Goal: Task Accomplishment & Management: Manage account settings

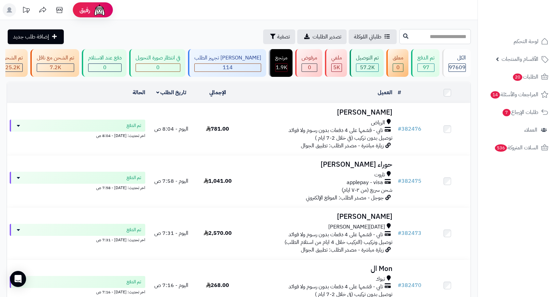
click at [427, 37] on input "text" at bounding box center [434, 36] width 71 height 15
paste input "******"
type input "******"
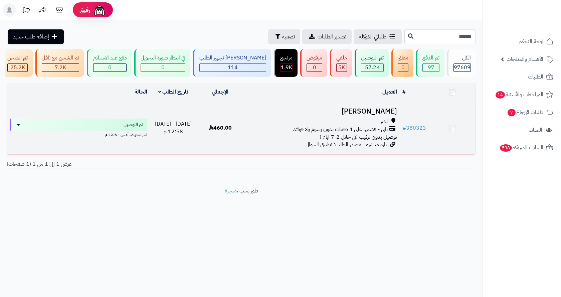
click at [362, 126] on div "الخبر" at bounding box center [321, 122] width 151 height 8
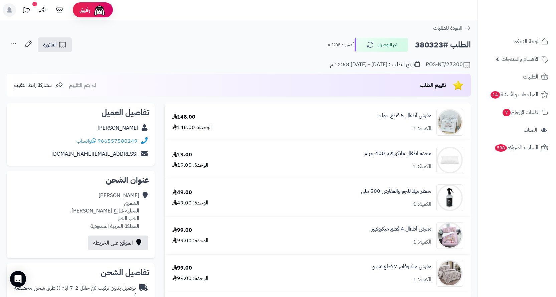
click at [431, 45] on h2 "الطلب #380323" at bounding box center [443, 45] width 56 height 14
copy h2 "380323"
drag, startPoint x: 141, startPoint y: 141, endPoint x: 100, endPoint y: 145, distance: 41.0
click at [100, 145] on div "966557580249 واتساب" at bounding box center [80, 141] width 137 height 13
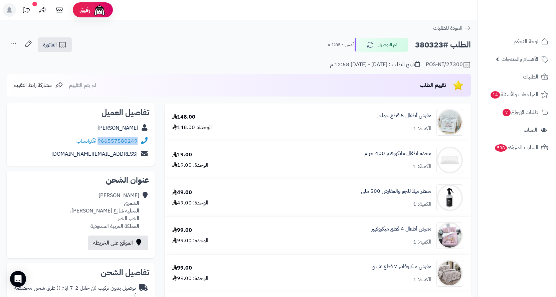
copy div "966557580249"
click at [409, 227] on link "مفرش أطفال 4 قطع ميكروفيبر" at bounding box center [401, 229] width 60 height 8
click at [425, 46] on h2 "الطلب #380323" at bounding box center [443, 45] width 56 height 14
copy h2 "380323"
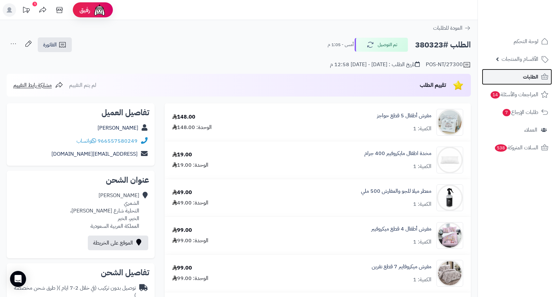
click at [537, 78] on span "الطلبات" at bounding box center [530, 76] width 15 height 9
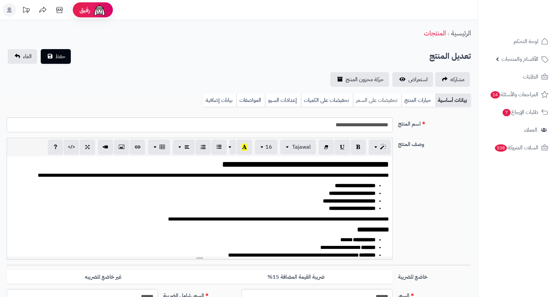
scroll to position [913, 0]
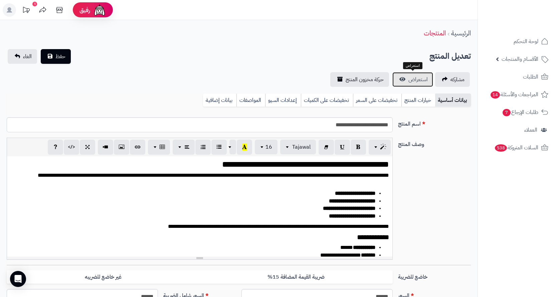
click at [413, 80] on span "استعراض" at bounding box center [417, 79] width 19 height 8
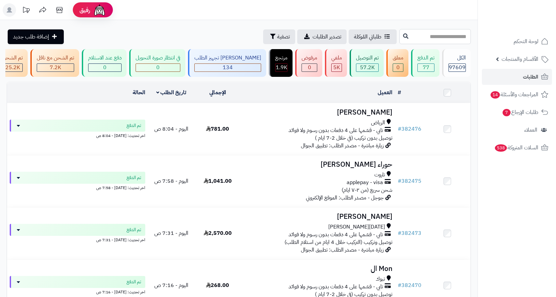
click at [441, 36] on input "text" at bounding box center [434, 36] width 71 height 15
paste input "******"
type input "******"
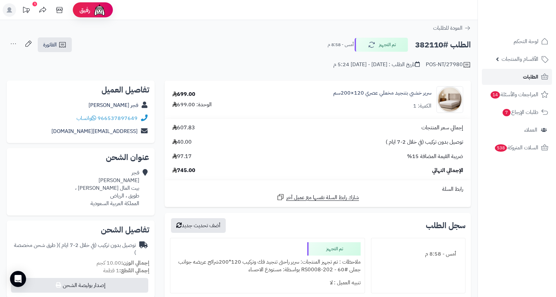
click at [514, 70] on link "الطلبات" at bounding box center [517, 77] width 70 height 16
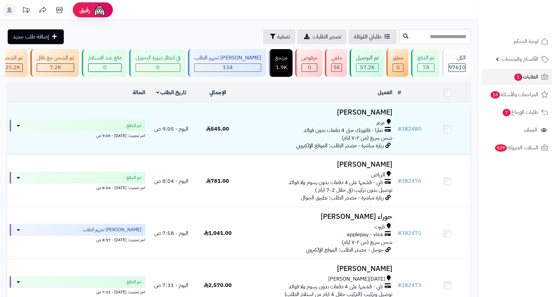
click at [455, 31] on input "text" at bounding box center [434, 36] width 71 height 15
type input "******"
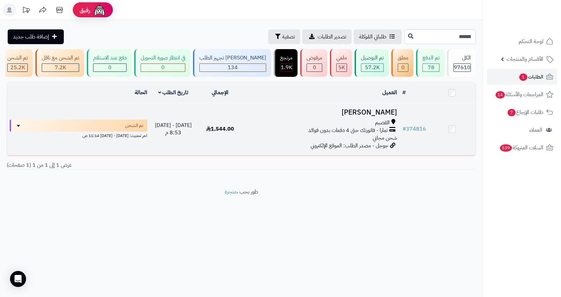
click at [295, 142] on div "[PERSON_NAME] - فاتورتك حتى 4 دفعات بدون فوائد شحن مجاني" at bounding box center [321, 130] width 151 height 23
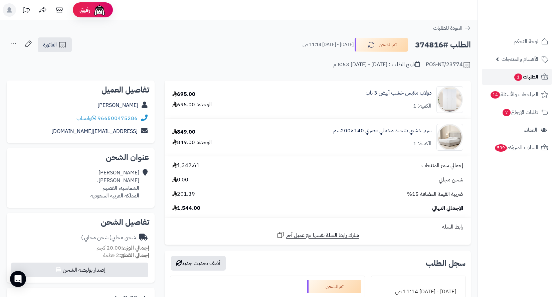
click at [533, 73] on span "الطلبات 1" at bounding box center [526, 76] width 25 height 9
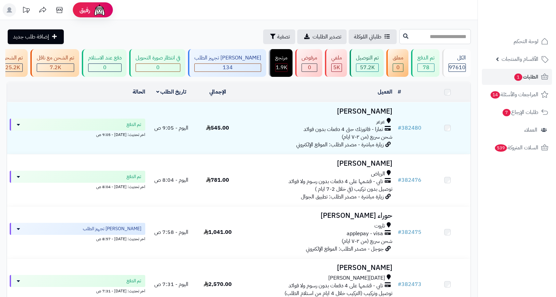
drag, startPoint x: 0, startPoint y: 0, endPoint x: 455, endPoint y: 35, distance: 456.8
click at [455, 35] on input "text" at bounding box center [434, 36] width 71 height 15
paste input "******"
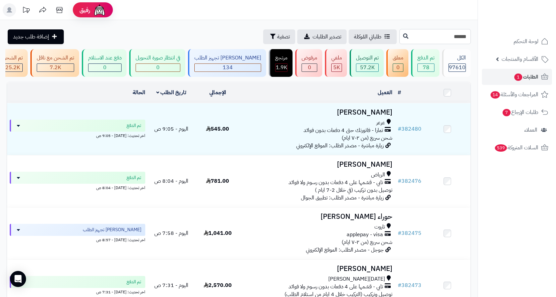
type input "******"
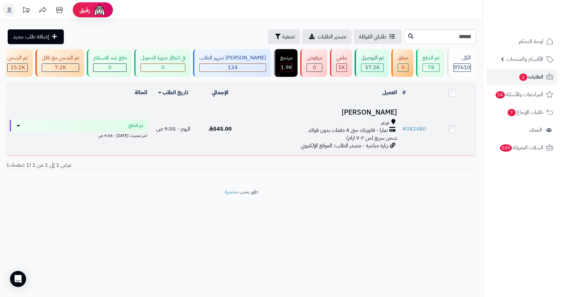
click at [295, 147] on td "[PERSON_NAME] عرعر تمارا - فاتورتك حتى 4 دفعات بدون فوائد شحن سريع (من ٢-٧ ايام…" at bounding box center [322, 129] width 156 height 52
click at [294, 134] on div "تمارا - فاتورتك حتى 4 دفعات بدون فوائد" at bounding box center [321, 131] width 151 height 8
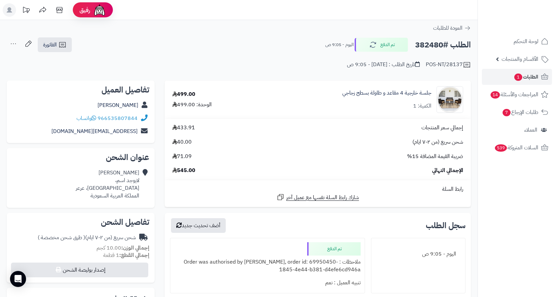
click at [427, 47] on h2 "الطلب #382480" at bounding box center [443, 45] width 56 height 14
copy h2 "382480"
click at [410, 95] on link "جلسة خارجية 4 مقاعد و طاولة بسطح زجاجي" at bounding box center [386, 93] width 89 height 8
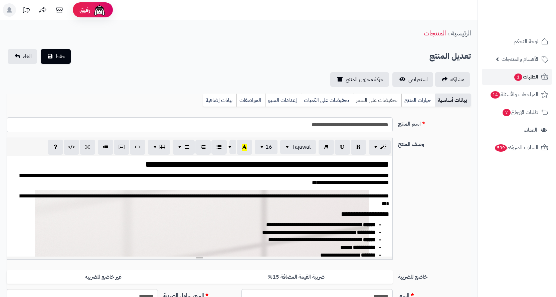
scroll to position [255, 0]
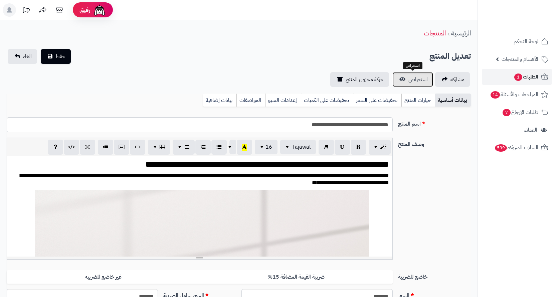
click at [418, 81] on span "استعراض" at bounding box center [417, 79] width 19 height 8
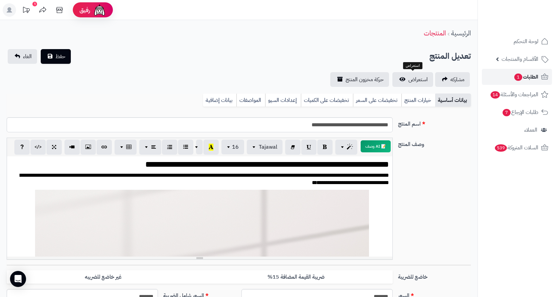
click at [518, 78] on span "1" at bounding box center [518, 76] width 8 height 7
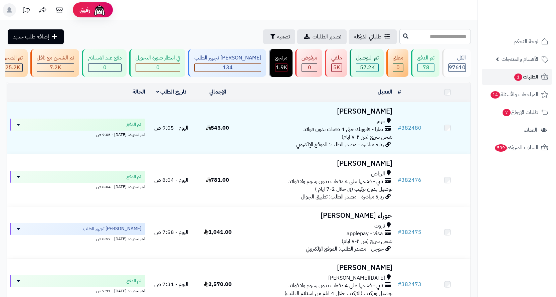
drag, startPoint x: 0, startPoint y: 0, endPoint x: 461, endPoint y: 30, distance: 461.8
click at [461, 30] on input "text" at bounding box center [434, 36] width 71 height 15
paste input "******"
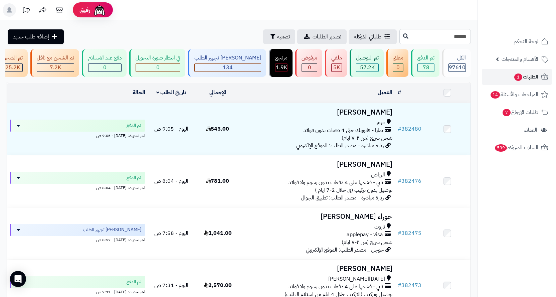
type input "******"
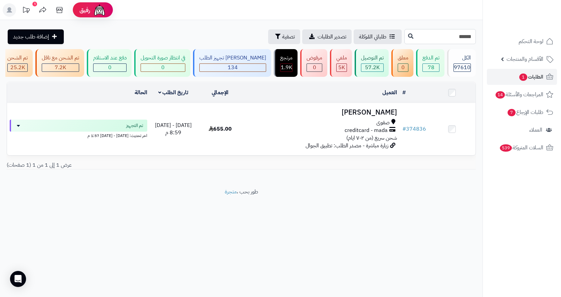
click at [469, 38] on input "******" at bounding box center [439, 36] width 71 height 15
paste input "text"
type input "******"
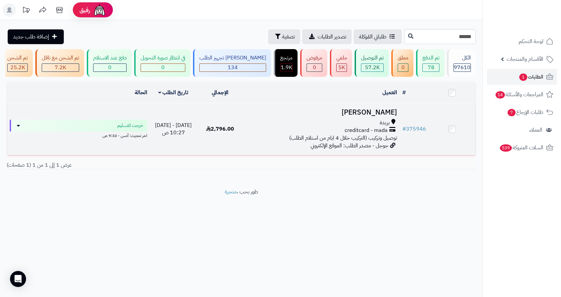
click at [277, 127] on div "بريدة" at bounding box center [321, 123] width 151 height 8
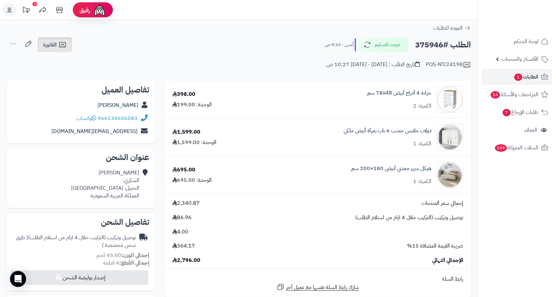
click at [57, 49] on link "الفاتورة" at bounding box center [55, 44] width 34 height 15
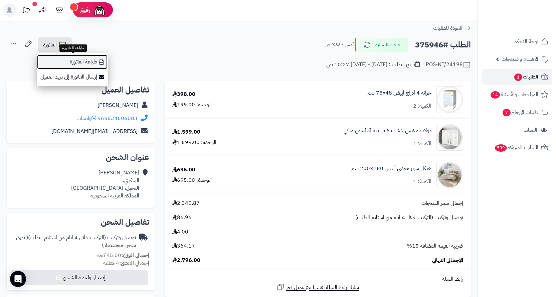
click at [75, 59] on link "طباعة الفاتورة" at bounding box center [72, 61] width 71 height 15
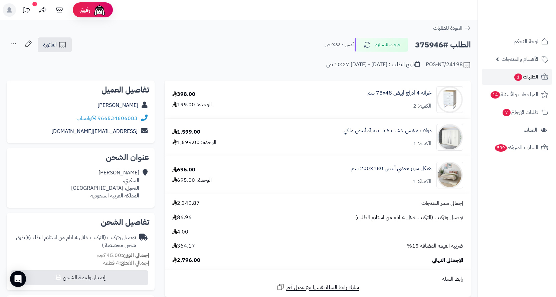
click at [422, 44] on h2 "الطلب #375946" at bounding box center [443, 45] width 56 height 14
copy h2 "375946"
click at [496, 75] on link "الطلبات 1" at bounding box center [517, 77] width 70 height 16
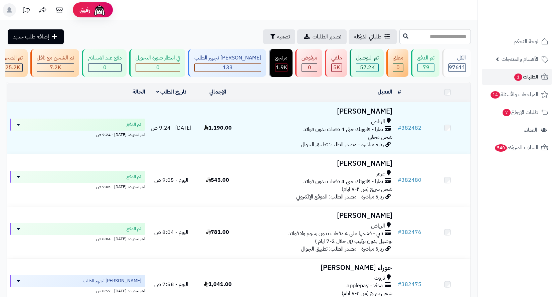
click at [445, 33] on input "text" at bounding box center [434, 36] width 71 height 15
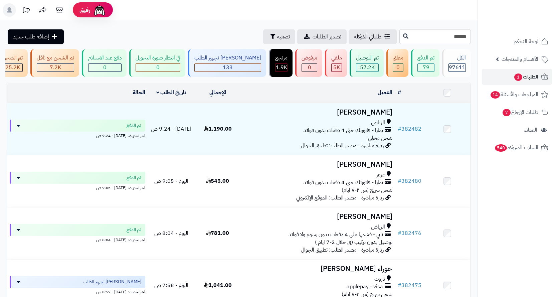
type input "******"
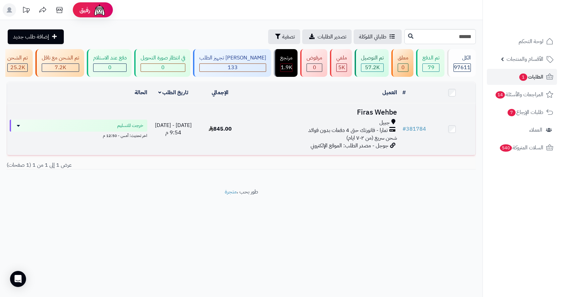
click at [259, 123] on td "Firas Wehbe جبيل تمارا - فاتورتك حتى 4 دفعات بدون فوائد شحن سريع (من ٢-٧ ايام) …" at bounding box center [322, 129] width 156 height 52
click at [260, 125] on div "جبيل" at bounding box center [321, 123] width 151 height 8
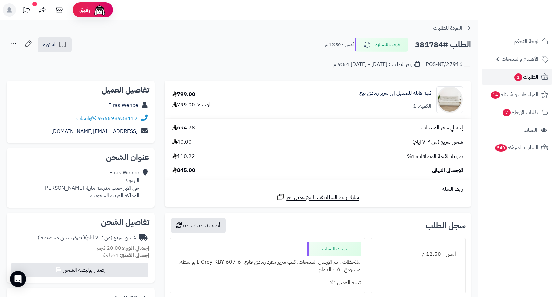
click at [530, 81] on span "الطلبات 1" at bounding box center [526, 76] width 25 height 9
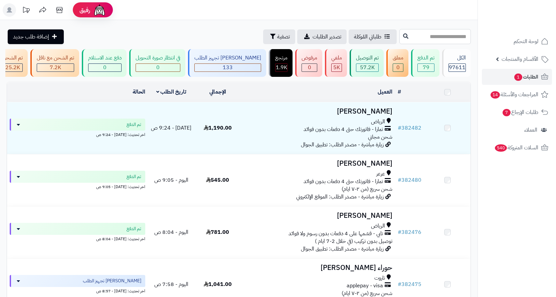
drag, startPoint x: 0, startPoint y: 0, endPoint x: 441, endPoint y: 35, distance: 442.2
click at [441, 35] on input "text" at bounding box center [434, 36] width 71 height 15
paste input "******"
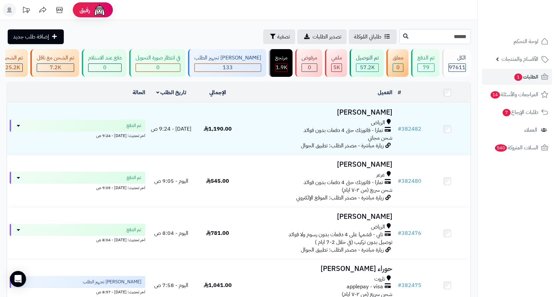
type input "******"
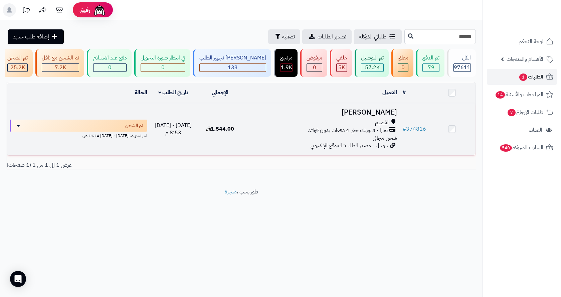
click at [318, 142] on div "القصيم تمارا - فاتورتك حتى 4 دفعات بدون فوائد شحن مجاني" at bounding box center [321, 130] width 151 height 23
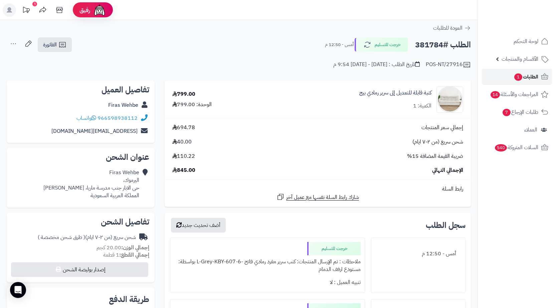
click at [529, 82] on link "الطلبات 1" at bounding box center [517, 77] width 70 height 16
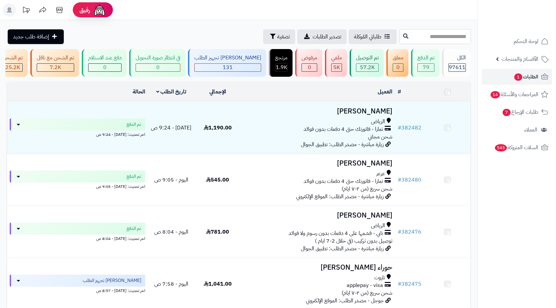
drag, startPoint x: 0, startPoint y: 0, endPoint x: 437, endPoint y: 40, distance: 439.0
click at [437, 40] on input "text" at bounding box center [434, 36] width 71 height 15
paste input "******"
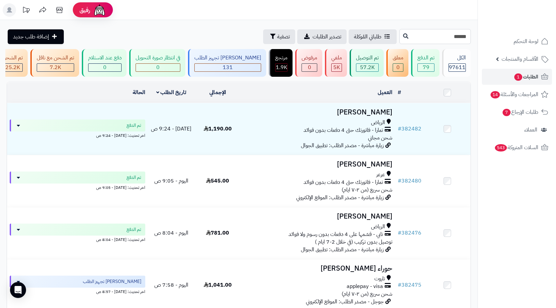
type input "******"
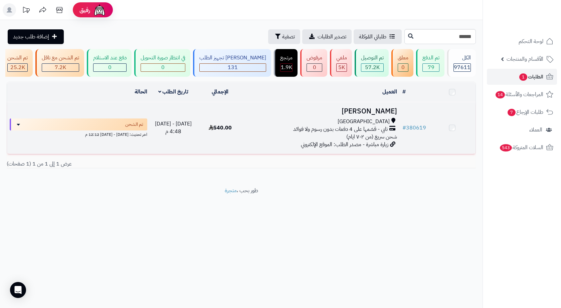
click at [314, 115] on h3 "waleed ALzahrani" at bounding box center [321, 112] width 151 height 8
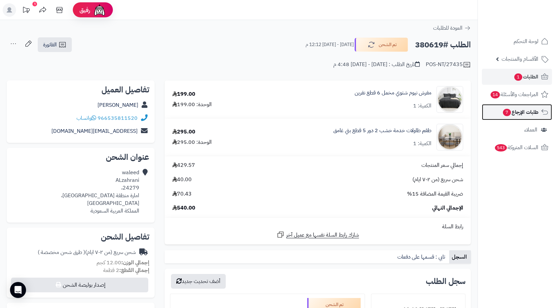
click at [503, 117] on span "طلبات الإرجاع 7" at bounding box center [520, 112] width 36 height 9
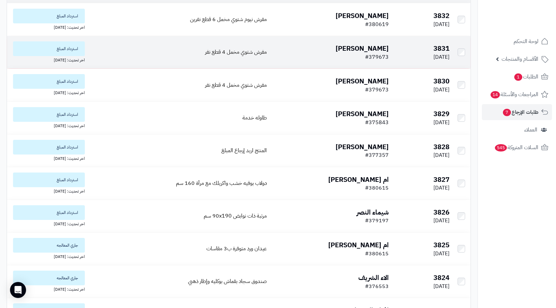
scroll to position [134, 0]
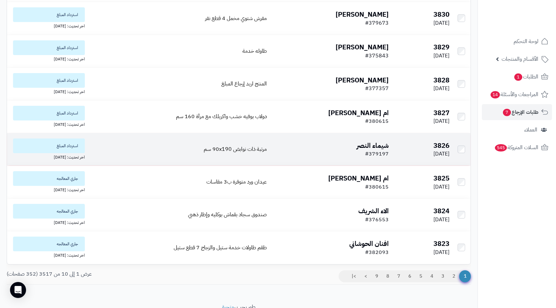
click at [329, 149] on td "شيماء النصر #379197" at bounding box center [330, 149] width 122 height 32
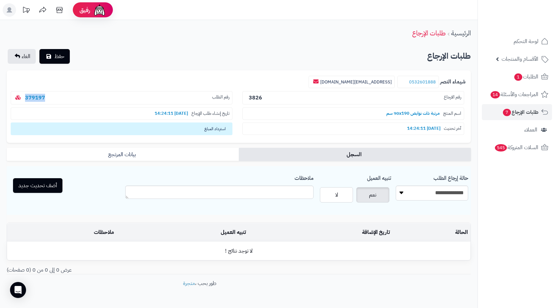
drag, startPoint x: 47, startPoint y: 97, endPoint x: 25, endPoint y: 97, distance: 21.4
click at [25, 97] on b "379197" at bounding box center [34, 98] width 25 height 8
copy link "379197"
drag, startPoint x: 437, startPoint y: 83, endPoint x: 402, endPoint y: 83, distance: 35.1
click at [402, 83] on small "0532601888" at bounding box center [417, 82] width 41 height 13
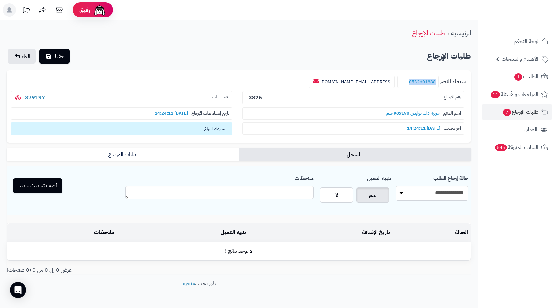
copy link "0532601888"
drag, startPoint x: 96, startPoint y: 100, endPoint x: 24, endPoint y: 99, distance: 71.8
click at [24, 99] on p "رقم الطلب 379197" at bounding box center [122, 98] width 222 height 14
copy link "379197"
drag, startPoint x: 436, startPoint y: 197, endPoint x: 445, endPoint y: 200, distance: 9.9
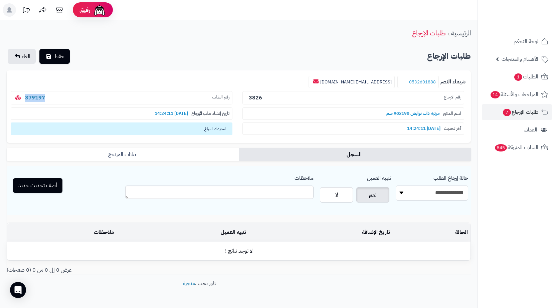
click at [436, 197] on select "**********" at bounding box center [432, 193] width 72 height 15
select select "*"
click at [396, 186] on select "**********" at bounding box center [432, 193] width 72 height 15
click at [55, 183] on button "أضف تحديث جديد" at bounding box center [37, 185] width 49 height 15
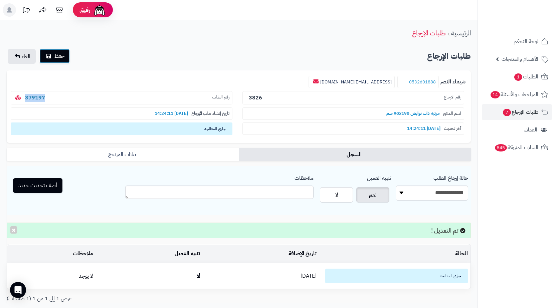
click at [60, 59] on span "حفظ" at bounding box center [59, 56] width 10 height 8
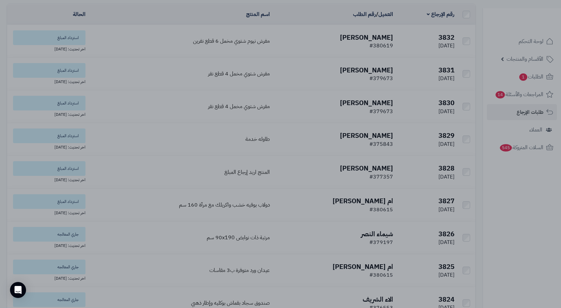
click at [401, 61] on div at bounding box center [280, 154] width 561 height 308
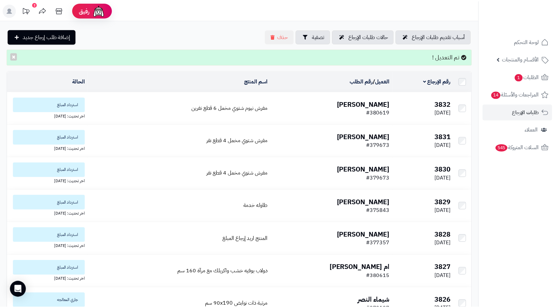
scroll to position [67, 0]
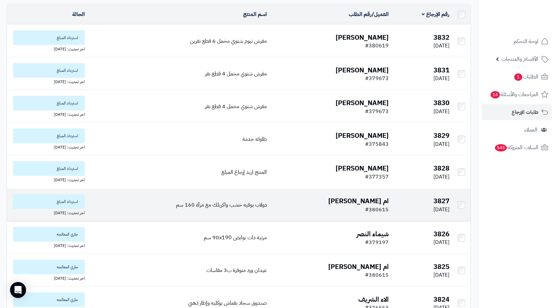
click at [185, 198] on td "دولاب بوفيه خشب واكريلك مع مرآة 160 سم" at bounding box center [178, 205] width 182 height 32
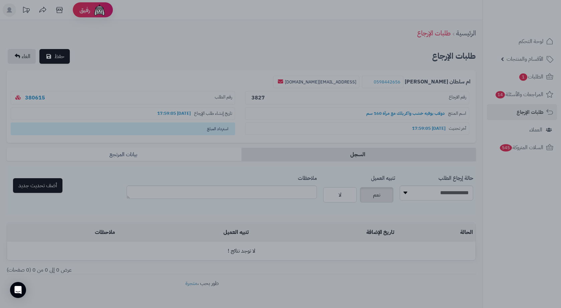
drag, startPoint x: 55, startPoint y: 98, endPoint x: 32, endPoint y: 98, distance: 22.4
click at [25, 98] on div at bounding box center [280, 154] width 561 height 308
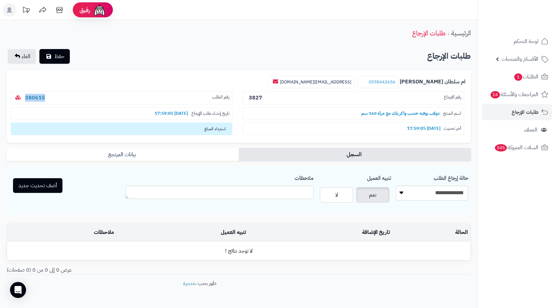
drag, startPoint x: 75, startPoint y: 97, endPoint x: 23, endPoint y: 95, distance: 52.8
click at [23, 95] on p "رقم الطلب 380615" at bounding box center [122, 98] width 222 height 14
copy link "380615"
click at [436, 186] on select "**********" at bounding box center [432, 193] width 72 height 15
select select "*"
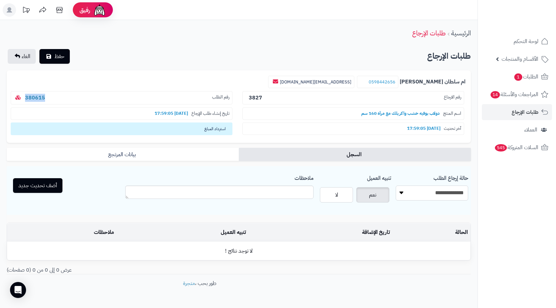
click at [396, 186] on select "**********" at bounding box center [432, 193] width 72 height 15
click at [57, 187] on button "أضف تحديث جديد" at bounding box center [37, 185] width 49 height 15
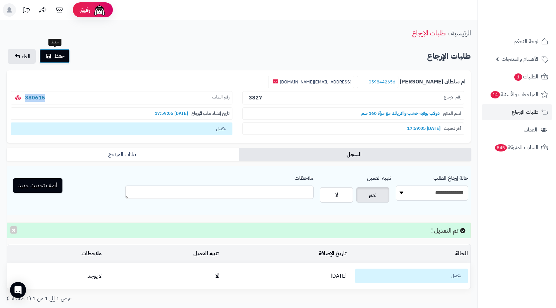
click at [51, 53] on button "حفظ" at bounding box center [54, 56] width 30 height 15
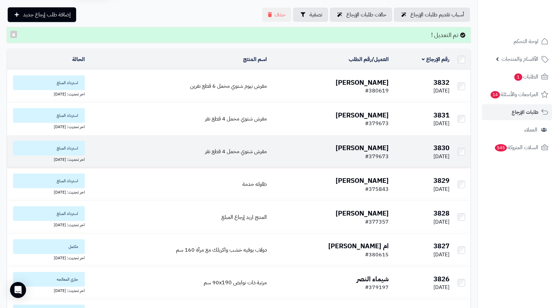
scroll to position [33, 0]
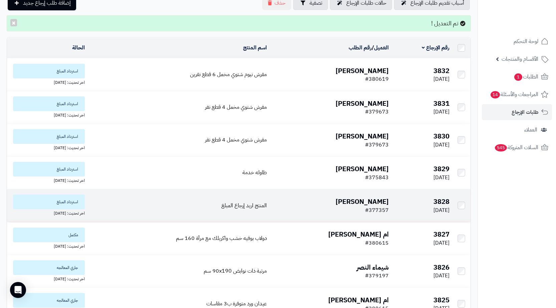
click at [119, 204] on td "المنتج اريد إرجاع المبلغ" at bounding box center [178, 205] width 182 height 32
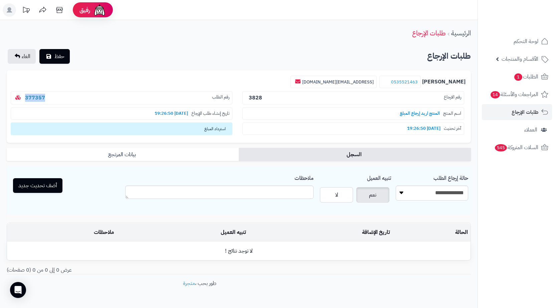
copy link "377357"
drag, startPoint x: 60, startPoint y: 96, endPoint x: 22, endPoint y: 9, distance: 94.5
click at [26, 102] on p "رقم الطلب 377357" at bounding box center [122, 98] width 222 height 14
click at [423, 191] on select "**********" at bounding box center [432, 193] width 72 height 15
select select "*"
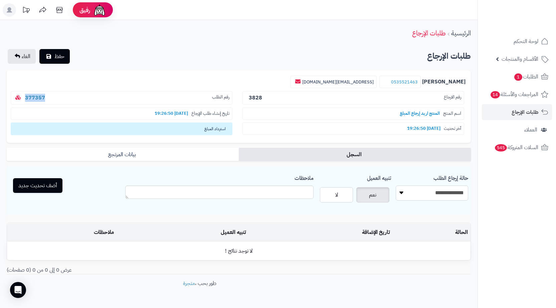
click at [396, 186] on select "**********" at bounding box center [432, 193] width 72 height 15
click at [60, 179] on button "أضف تحديث جديد" at bounding box center [37, 185] width 49 height 15
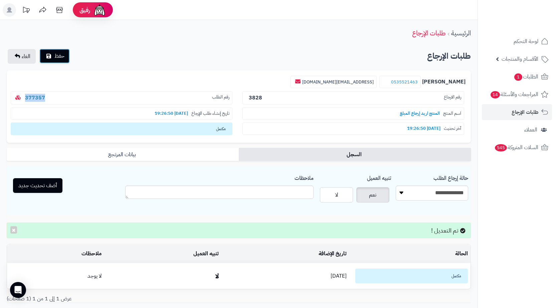
click at [57, 61] on button "حفظ" at bounding box center [54, 56] width 30 height 15
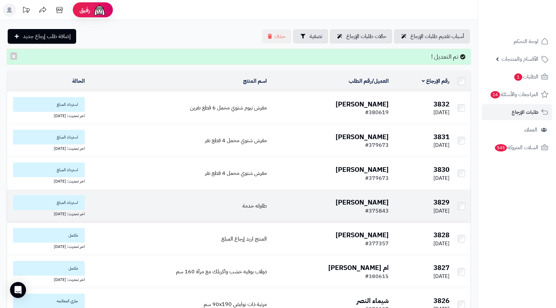
click at [128, 201] on td "طاوله خدمة" at bounding box center [178, 206] width 182 height 32
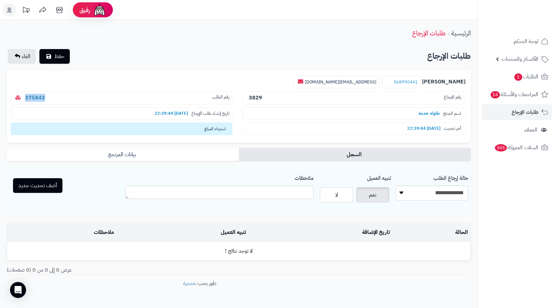
drag, startPoint x: 54, startPoint y: 100, endPoint x: 23, endPoint y: 106, distance: 31.6
click at [23, 106] on div "رقم الطلب 375843" at bounding box center [123, 99] width 232 height 16
copy link "375843"
drag, startPoint x: 417, startPoint y: 191, endPoint x: 424, endPoint y: 199, distance: 10.6
click at [417, 191] on select "**********" at bounding box center [432, 193] width 72 height 15
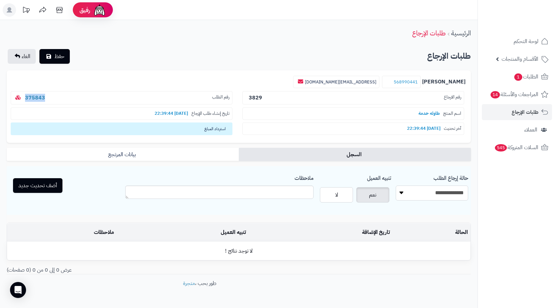
select select "*"
click at [396, 186] on select "**********" at bounding box center [432, 193] width 72 height 15
drag, startPoint x: 31, startPoint y: 183, endPoint x: 63, endPoint y: 95, distance: 94.2
click at [31, 183] on button "أضف تحديث جديد" at bounding box center [37, 185] width 49 height 15
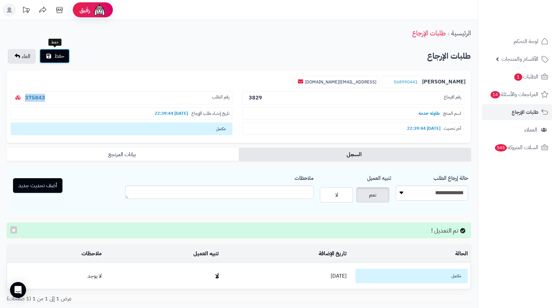
click at [63, 55] on span "حفظ" at bounding box center [59, 56] width 10 height 8
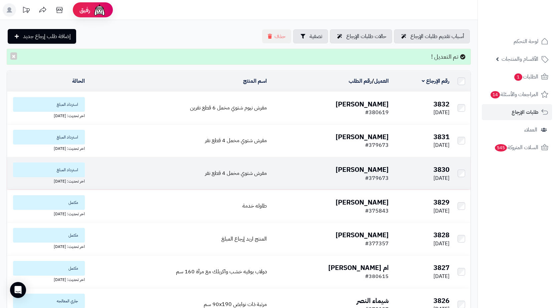
click at [145, 171] on td "مفرش شتوي مخمل 4 قطع نفر" at bounding box center [178, 173] width 182 height 32
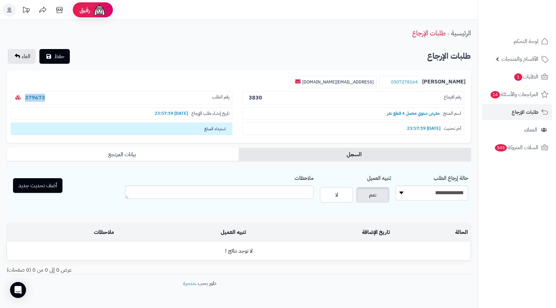
drag, startPoint x: 55, startPoint y: 100, endPoint x: 20, endPoint y: 100, distance: 34.7
click at [20, 100] on p "رقم الطلب 379673" at bounding box center [122, 98] width 222 height 14
copy link "379673"
click at [430, 194] on select "**********" at bounding box center [432, 193] width 72 height 15
select select "*"
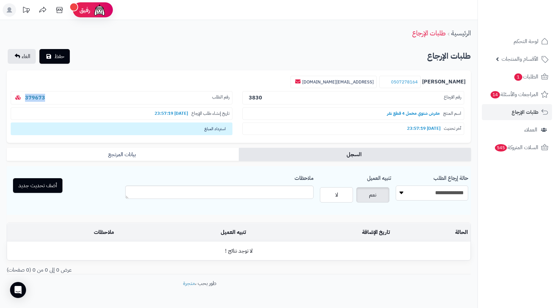
click at [396, 186] on select "**********" at bounding box center [432, 193] width 72 height 15
click at [42, 184] on button "أضف تحديث جديد" at bounding box center [37, 185] width 49 height 15
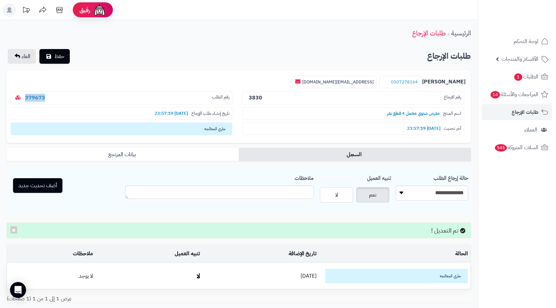
copy link "379673"
click at [53, 58] on button "حفظ" at bounding box center [54, 56] width 30 height 15
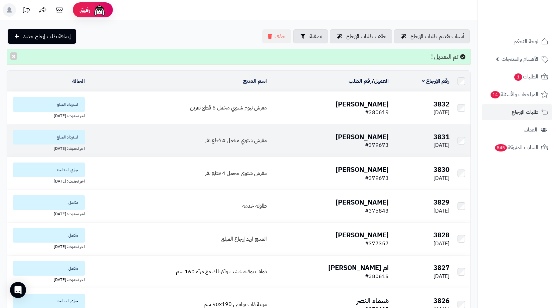
click at [149, 146] on td "مفرش شتوي مخمل 4 قطع نفر" at bounding box center [178, 141] width 182 height 32
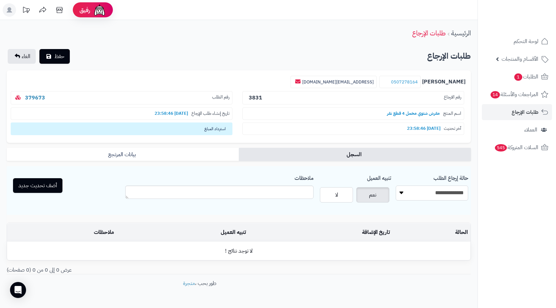
click at [412, 198] on select "**********" at bounding box center [432, 193] width 72 height 15
select select "*"
click at [396, 186] on select "**********" at bounding box center [432, 193] width 72 height 15
click at [31, 184] on button "أضف تحديث جديد" at bounding box center [37, 185] width 49 height 15
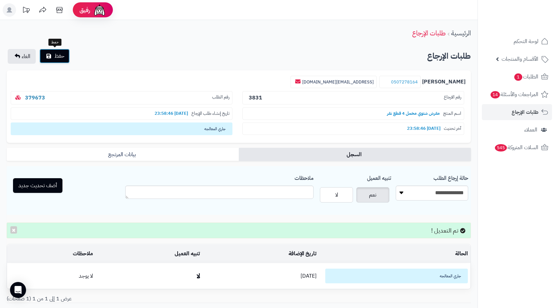
click at [52, 49] on button "حفظ" at bounding box center [54, 56] width 30 height 15
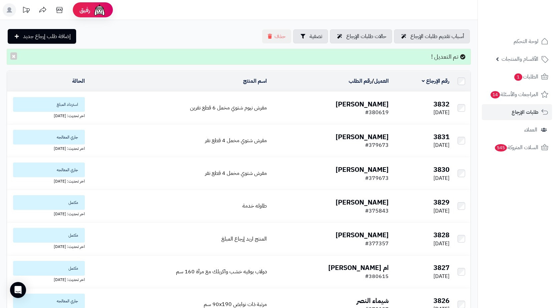
click at [306, 120] on td "[PERSON_NAME] #380619" at bounding box center [330, 108] width 122 height 32
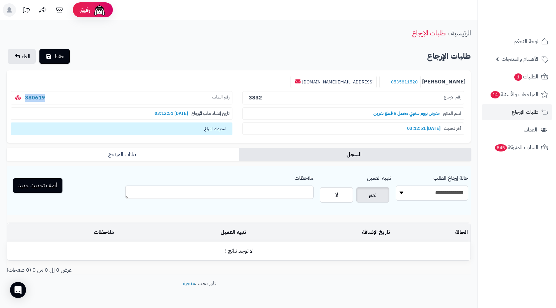
drag, startPoint x: 71, startPoint y: 93, endPoint x: 20, endPoint y: 97, distance: 51.3
click at [20, 97] on p "رقم الطلب 380619" at bounding box center [122, 98] width 222 height 14
copy link "380619"
drag, startPoint x: 428, startPoint y: 199, endPoint x: 429, endPoint y: 192, distance: 7.4
click at [428, 199] on select "**********" at bounding box center [432, 193] width 72 height 15
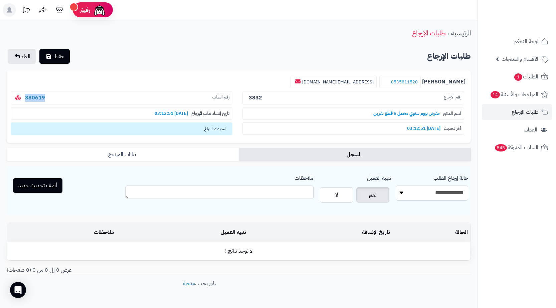
select select "*"
click at [396, 186] on select "**********" at bounding box center [432, 193] width 72 height 15
drag, startPoint x: 51, startPoint y: 187, endPoint x: 60, endPoint y: 116, distance: 71.3
click at [52, 187] on button "أضف تحديث جديد" at bounding box center [37, 185] width 49 height 15
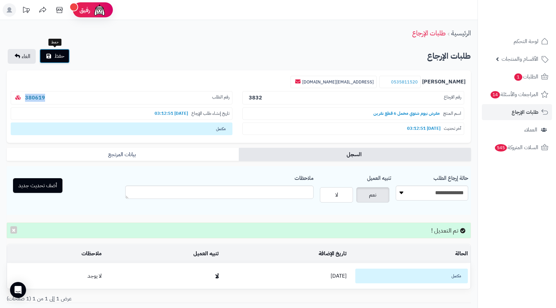
click at [47, 59] on button "حفظ" at bounding box center [54, 56] width 30 height 15
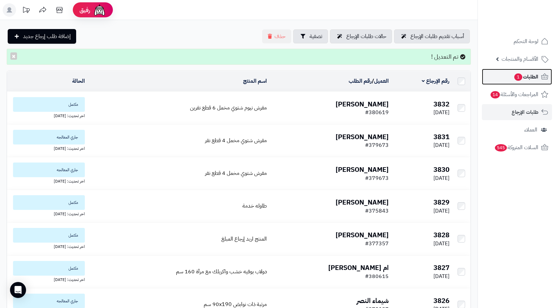
click at [500, 75] on link "الطلبات 1" at bounding box center [517, 77] width 70 height 16
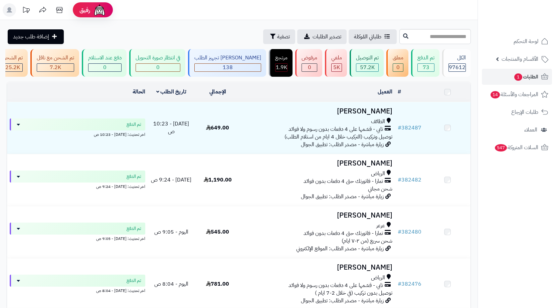
click at [448, 35] on input "text" at bounding box center [434, 36] width 71 height 15
type input "******"
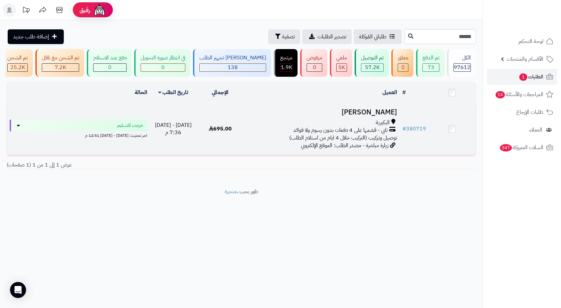
click at [319, 142] on span "توصيل وتركيب (التركيب خلال 4 ايام من استلام الطلب)" at bounding box center [343, 138] width 108 height 8
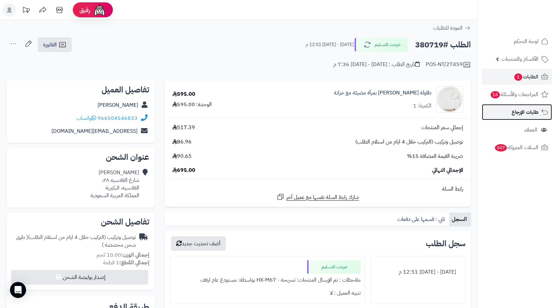
click at [513, 112] on span "طلبات الإرجاع" at bounding box center [525, 112] width 27 height 9
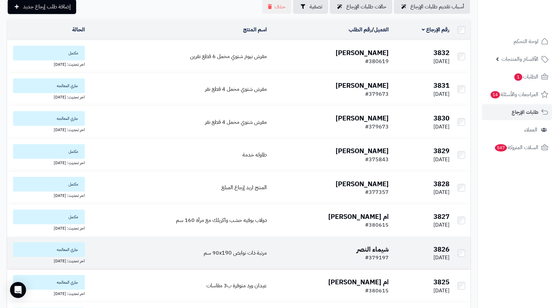
scroll to position [67, 0]
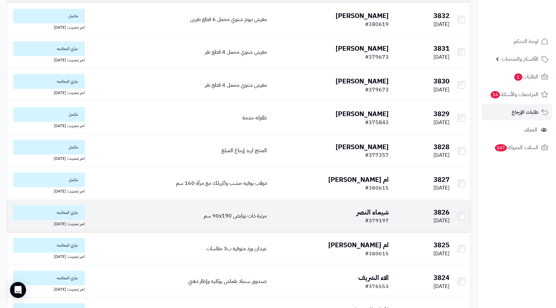
click at [198, 221] on td "مرتبة ذات نوابض 90x190 سم" at bounding box center [178, 216] width 182 height 32
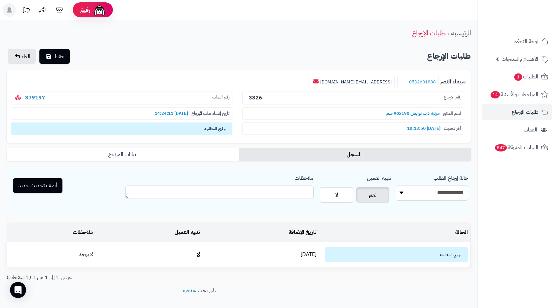
click at [285, 192] on textarea "ملاحظات" at bounding box center [219, 192] width 188 height 13
type textarea "*"
drag, startPoint x: 437, startPoint y: 80, endPoint x: 412, endPoint y: 83, distance: 24.9
click at [412, 83] on small "0532601888" at bounding box center [417, 82] width 41 height 13
click at [43, 97] on b "379197" at bounding box center [34, 98] width 25 height 8
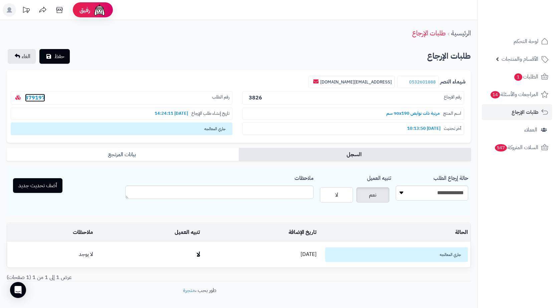
click at [33, 99] on link "379197" at bounding box center [35, 98] width 20 height 8
click at [502, 72] on link "الطلبات 1" at bounding box center [517, 77] width 70 height 16
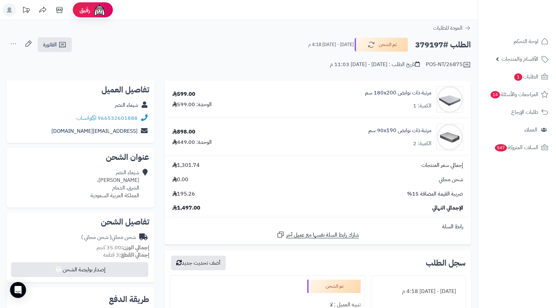
click at [438, 49] on h2 "الطلب #379197" at bounding box center [443, 45] width 56 height 14
copy h2 "379197"
click at [512, 79] on link "الطلبات 1" at bounding box center [517, 77] width 70 height 16
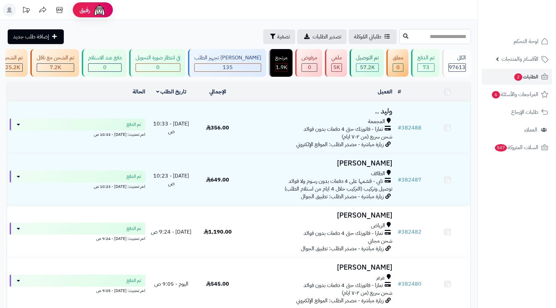
drag, startPoint x: 0, startPoint y: 0, endPoint x: 448, endPoint y: 35, distance: 449.9
click at [448, 35] on input "text" at bounding box center [434, 36] width 71 height 15
paste input "******"
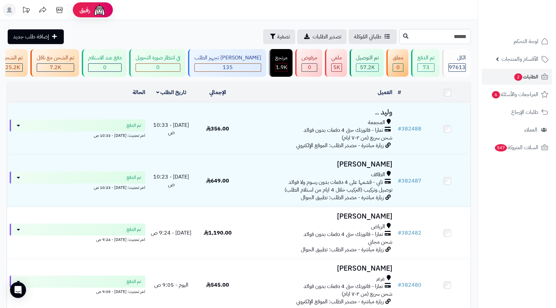
type input "******"
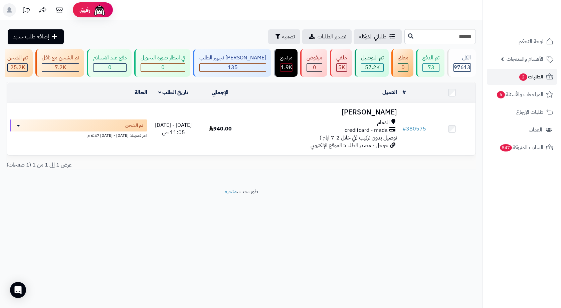
click at [354, 102] on td "العميل الاجراءات تحديث حالة الطلبات تحضير الطلبات إصدار بوليصة الشحنة للطلب طبا…" at bounding box center [322, 92] width 156 height 20
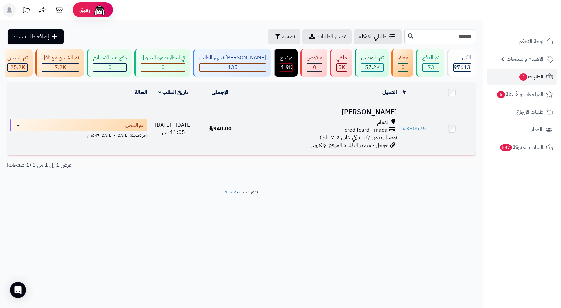
click at [354, 113] on h3 "علي الهاشم" at bounding box center [321, 113] width 151 height 8
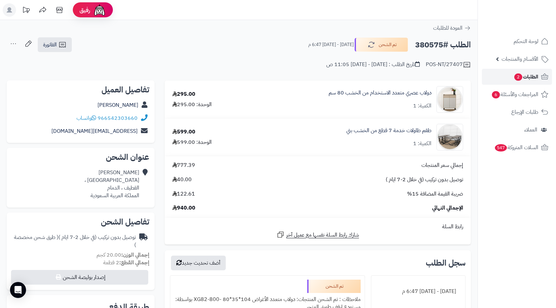
click at [536, 78] on span "الطلبات 2" at bounding box center [526, 76] width 25 height 9
click at [517, 76] on span "2" at bounding box center [518, 76] width 8 height 7
click at [514, 74] on span "الطلبات 2" at bounding box center [526, 76] width 25 height 9
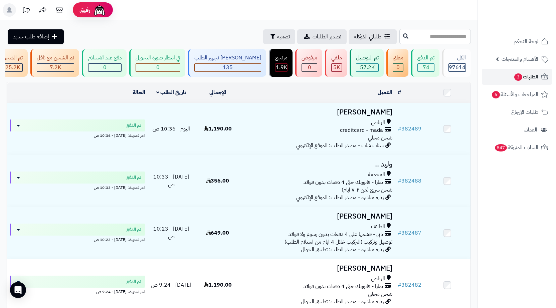
click at [466, 38] on input "text" at bounding box center [434, 36] width 71 height 15
paste input "******"
type input "******"
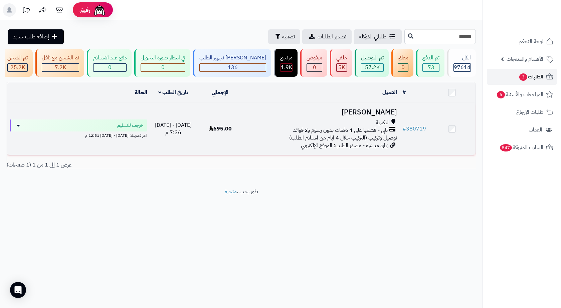
click at [347, 116] on h3 "محمد المطيري" at bounding box center [321, 113] width 151 height 8
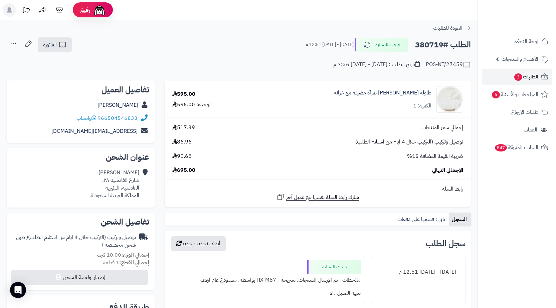
click at [108, 184] on div "[PERSON_NAME] شارع القادسيه ٢٨، القادسيه، البكيرية المملكة العربية السعودية" at bounding box center [114, 184] width 49 height 30
click at [117, 190] on div "[PERSON_NAME] شارع القادسيه ٢٨، القادسيه، البكيرية المملكة العربية السعودية" at bounding box center [114, 184] width 49 height 30
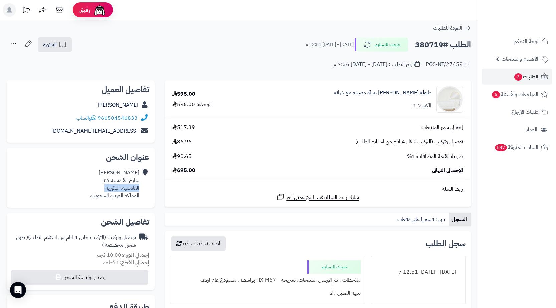
click at [117, 190] on div "[PERSON_NAME] شارع القادسيه ٢٨، القادسيه، البكيرية المملكة العربية السعودية" at bounding box center [114, 184] width 49 height 30
drag, startPoint x: 139, startPoint y: 117, endPoint x: 101, endPoint y: 120, distance: 38.5
click at [101, 120] on div "966504546833 واتساب" at bounding box center [80, 118] width 137 height 13
copy div "966504546833"
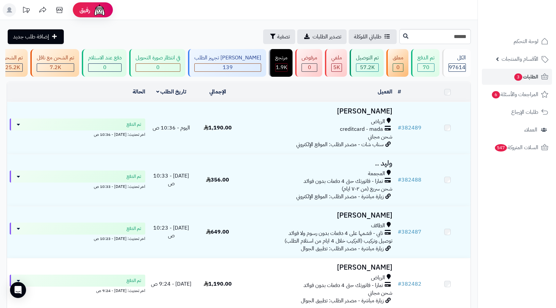
type input "******"
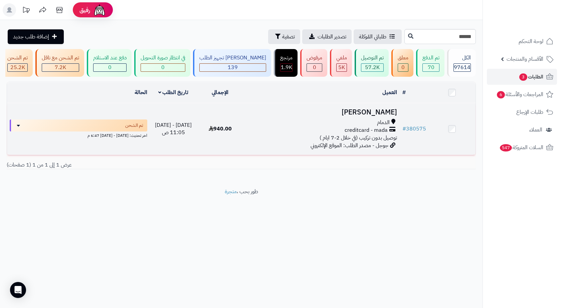
click at [345, 112] on h3 "علي الهاشم" at bounding box center [321, 113] width 151 height 8
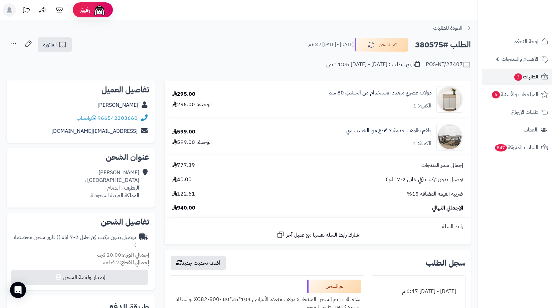
click at [420, 45] on h2 "الطلب #380575" at bounding box center [443, 45] width 56 height 14
copy h2 "380575"
copy div "966542303660"
drag, startPoint x: 141, startPoint y: 117, endPoint x: 98, endPoint y: 122, distance: 43.0
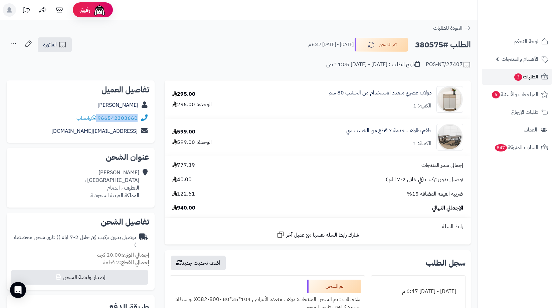
click at [98, 122] on div "966542303660 واتساب" at bounding box center [80, 118] width 137 height 13
click at [534, 80] on span "الطلبات 3" at bounding box center [526, 76] width 25 height 9
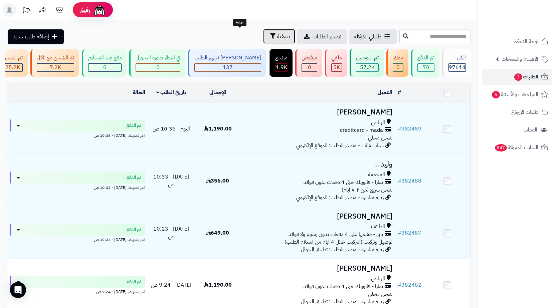
click at [277, 36] on span "تصفية" at bounding box center [283, 36] width 13 height 8
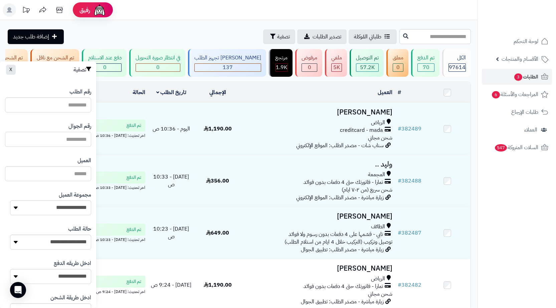
click at [80, 141] on input "text" at bounding box center [48, 139] width 86 height 15
paste input "*********"
type input "*********"
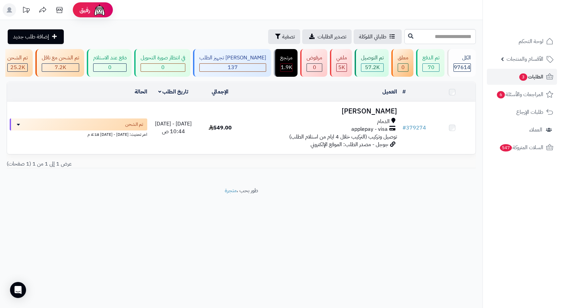
click at [243, 138] on td "549.00" at bounding box center [220, 128] width 47 height 52
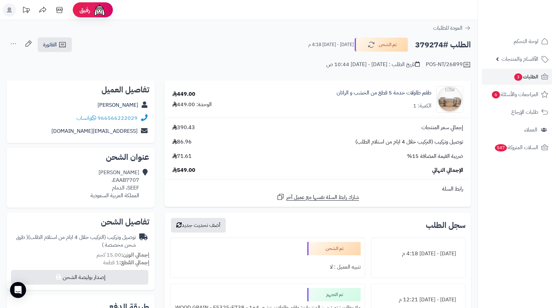
click at [132, 199] on div "IBRAHIM A EAAB7707، SEEF، الدمام المملكة العربية السعودية" at bounding box center [114, 184] width 49 height 30
click at [140, 119] on icon at bounding box center [143, 119] width 8 height 8
drag, startPoint x: 140, startPoint y: 118, endPoint x: 99, endPoint y: 119, distance: 41.4
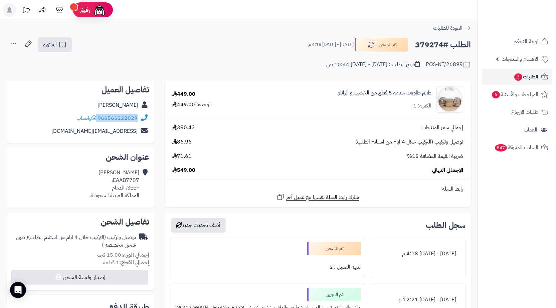
click at [99, 119] on div "966566222029 واتساب" at bounding box center [80, 118] width 137 height 13
copy div "966566222029"
click at [420, 46] on h2 "الطلب #379274" at bounding box center [443, 45] width 56 height 14
copy h2 "379274"
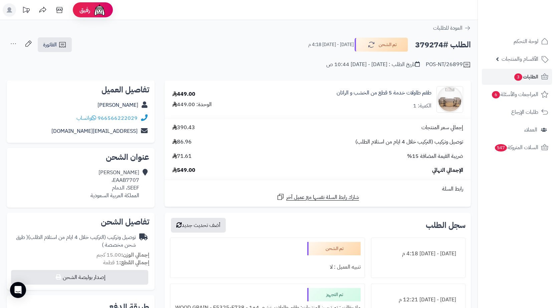
click at [129, 185] on div "IBRAHIM A EAAB7707، SEEF، الدمام المملكة العربية السعودية" at bounding box center [114, 184] width 49 height 30
copy div "SEEF، الدمام"
click at [60, 43] on icon at bounding box center [62, 45] width 8 height 8
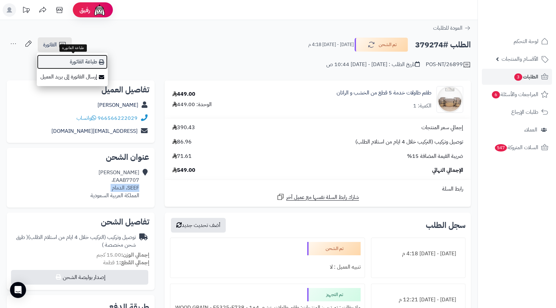
click at [79, 61] on link "طباعة الفاتورة" at bounding box center [72, 61] width 71 height 15
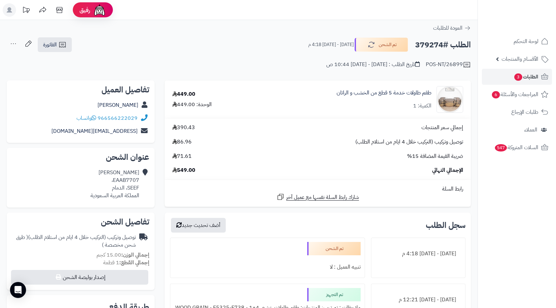
click at [426, 43] on h2 "الطلب #379274" at bounding box center [443, 45] width 56 height 14
copy h2 "379274"
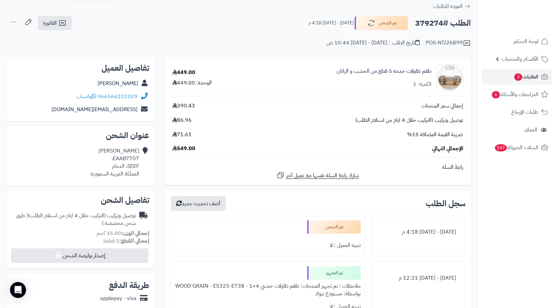
scroll to position [33, 0]
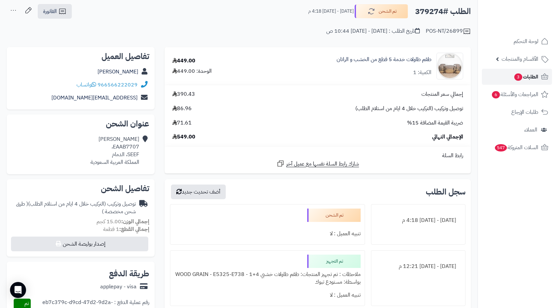
click at [523, 75] on span "الطلبات 3" at bounding box center [526, 76] width 25 height 9
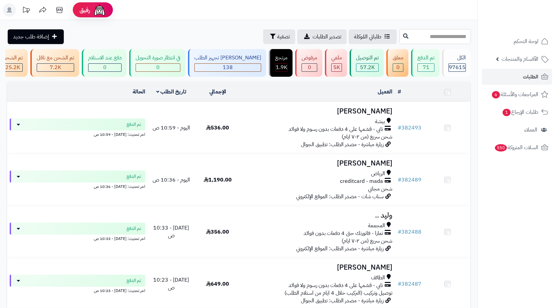
click at [447, 36] on input "text" at bounding box center [434, 36] width 71 height 15
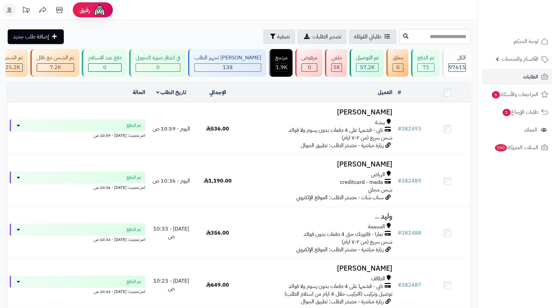
paste input "******"
type input "******"
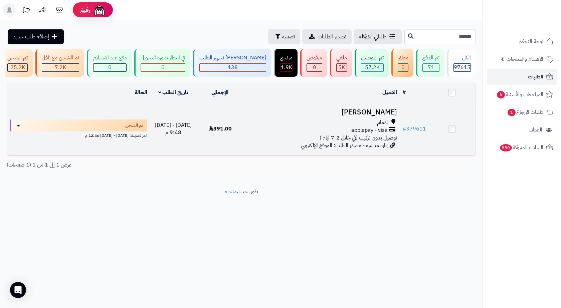
click at [301, 123] on div "الدمام" at bounding box center [321, 123] width 151 height 8
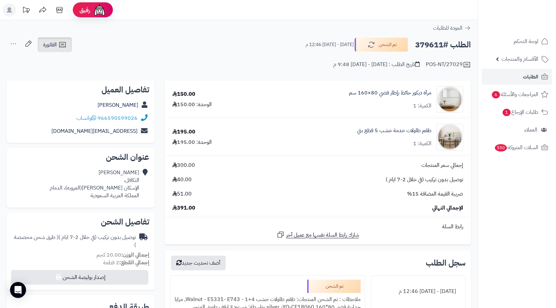
click at [66, 45] on icon at bounding box center [62, 45] width 8 height 8
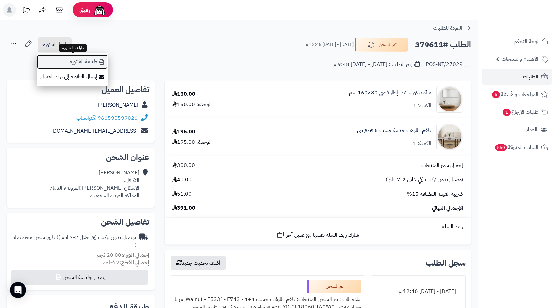
click at [87, 63] on link "طباعة الفاتورة" at bounding box center [72, 61] width 71 height 15
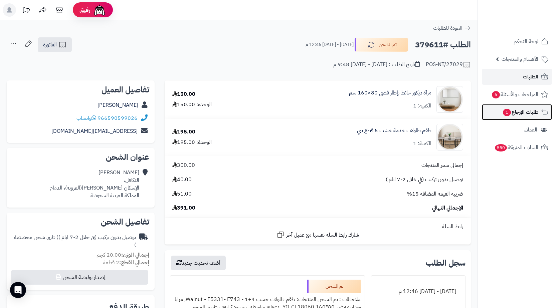
click at [522, 111] on span "طلبات الإرجاع 1" at bounding box center [520, 112] width 36 height 9
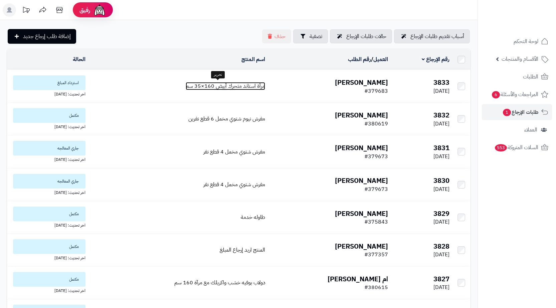
click at [195, 86] on span "مرآة استاند متحرك أبيض 160×35 سم" at bounding box center [225, 86] width 79 height 8
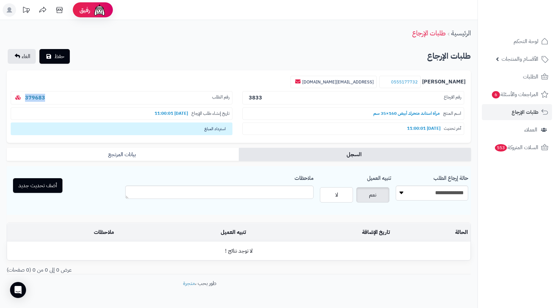
drag, startPoint x: 48, startPoint y: 99, endPoint x: 17, endPoint y: 99, distance: 31.1
click at [17, 99] on p "رقم الطلب 379683" at bounding box center [122, 98] width 222 height 14
copy link "379683"
click at [524, 77] on span "الطلبات" at bounding box center [530, 76] width 15 height 9
click at [399, 191] on select "**********" at bounding box center [432, 193] width 72 height 15
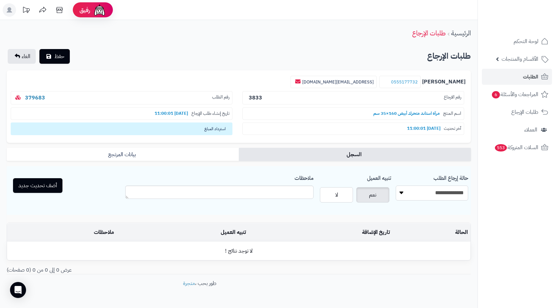
select select "*"
click at [396, 186] on select "**********" at bounding box center [432, 193] width 72 height 15
drag, startPoint x: 53, startPoint y: 179, endPoint x: 53, endPoint y: 173, distance: 6.0
click at [53, 180] on button "أضف تحديث جديد" at bounding box center [37, 185] width 49 height 15
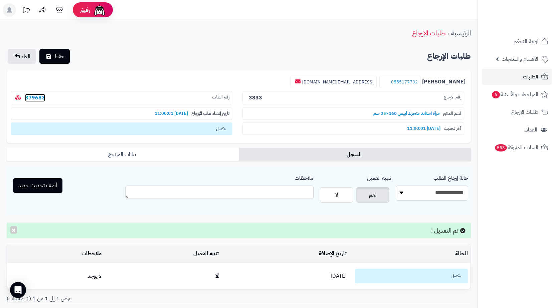
click at [42, 96] on link "379683" at bounding box center [35, 98] width 20 height 8
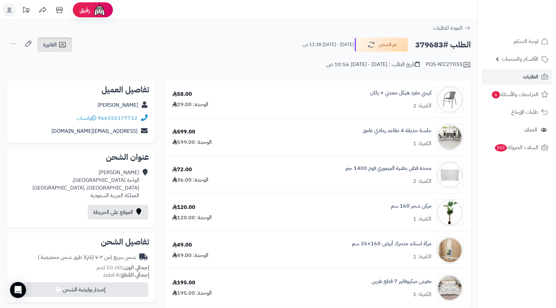
click at [47, 48] on span "الفاتورة" at bounding box center [50, 45] width 14 height 8
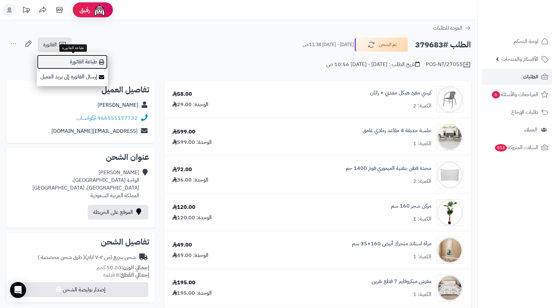
click at [87, 58] on link "طباعة الفاتورة" at bounding box center [72, 61] width 71 height 15
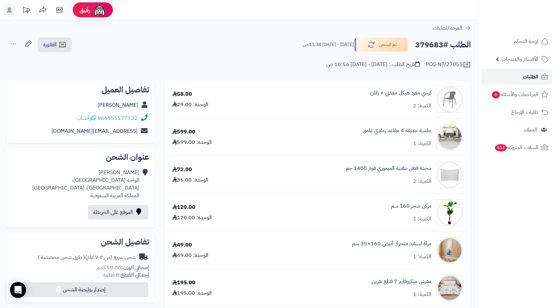
click at [505, 76] on link "الطلبات" at bounding box center [517, 77] width 70 height 16
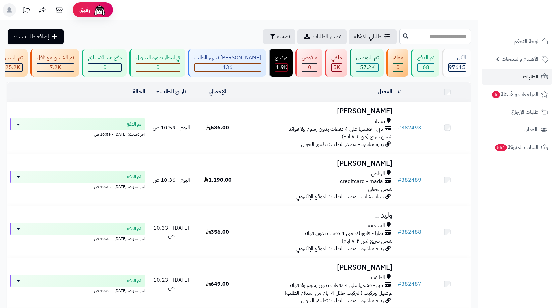
drag, startPoint x: 0, startPoint y: 0, endPoint x: 448, endPoint y: 36, distance: 449.6
click at [448, 36] on input "text" at bounding box center [434, 36] width 71 height 15
paste input "******"
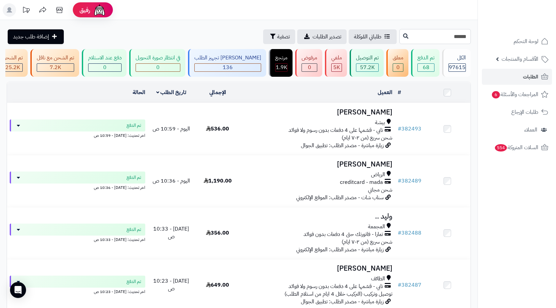
type input "******"
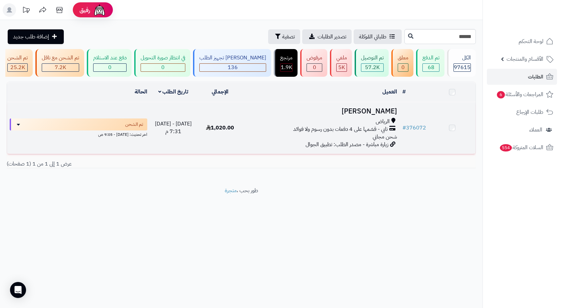
click at [328, 133] on span "تابي - قسّمها على 4 دفعات بدون رسوم ولا فوائد" at bounding box center [340, 130] width 95 height 8
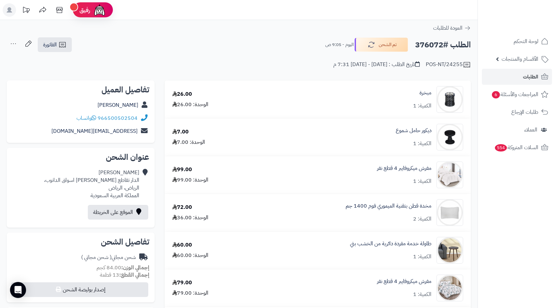
click at [428, 41] on h2 "الطلب #376072" at bounding box center [443, 45] width 56 height 14
copy h2 "376072"
click at [527, 75] on span "الطلبات" at bounding box center [530, 76] width 15 height 9
drag, startPoint x: 0, startPoint y: 0, endPoint x: 538, endPoint y: 79, distance: 544.1
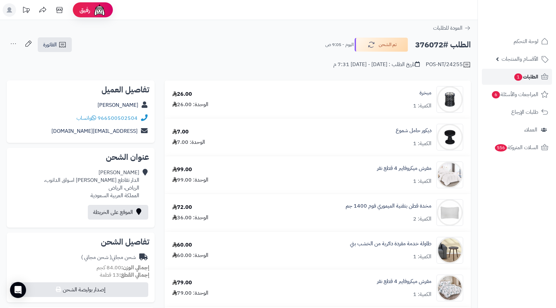
click at [538, 79] on link "الطلبات 1" at bounding box center [517, 77] width 70 height 16
click at [510, 77] on link "الطلبات 1" at bounding box center [517, 77] width 70 height 16
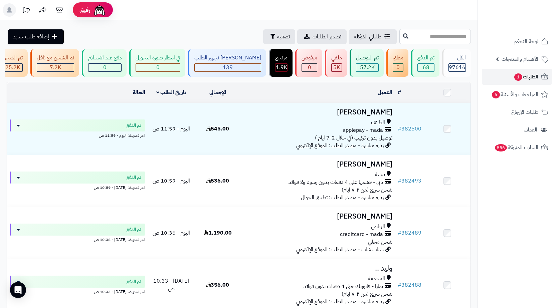
paste input "******"
type input "******"
click at [403, 35] on icon at bounding box center [405, 35] width 5 height 5
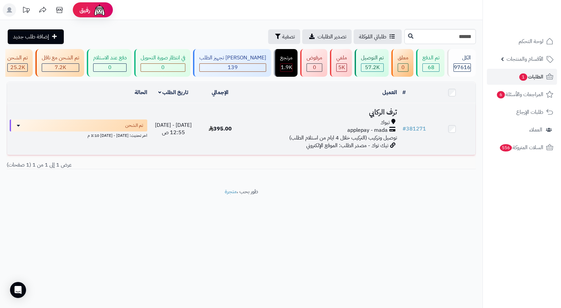
click at [161, 137] on span "[DATE] - [DATE] 12:55 ص" at bounding box center [173, 129] width 37 height 16
